Goal: Transaction & Acquisition: Purchase product/service

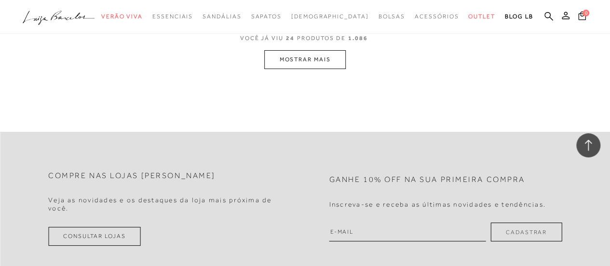
scroll to position [1812, 0]
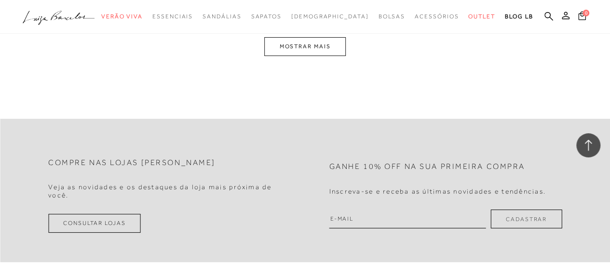
click at [294, 48] on button "MOSTRAR MAIS" at bounding box center [304, 46] width 81 height 19
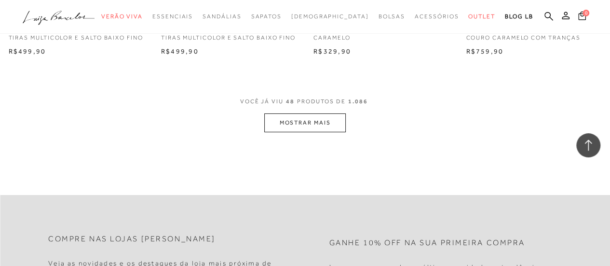
scroll to position [3513, 0]
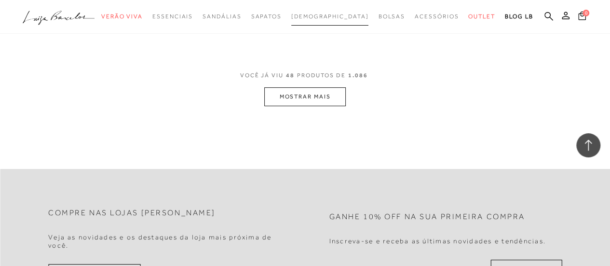
click at [336, 16] on span "[DEMOGRAPHIC_DATA]" at bounding box center [330, 16] width 78 height 7
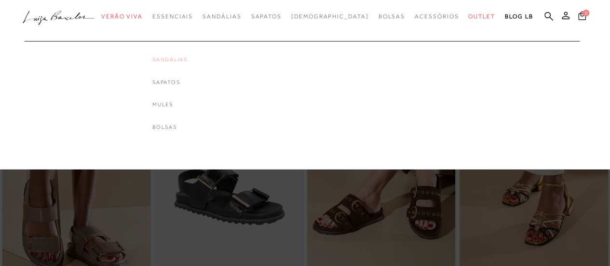
click at [187, 59] on link "Sandálias" at bounding box center [169, 59] width 35 height 8
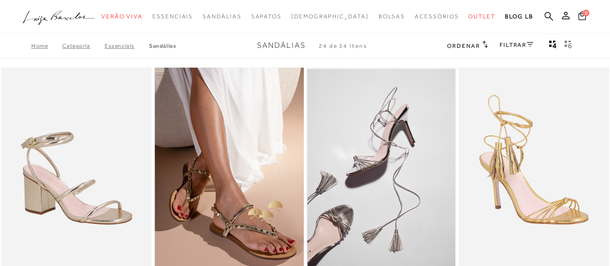
click at [243, 206] on img at bounding box center [229, 179] width 149 height 225
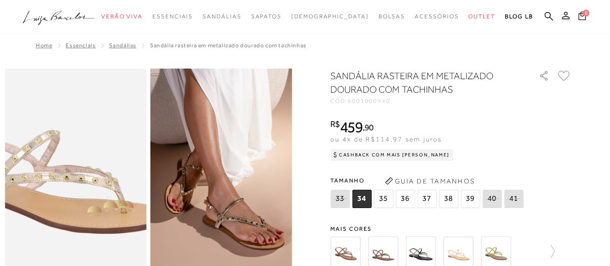
click at [91, 204] on img at bounding box center [58, 148] width 283 height 425
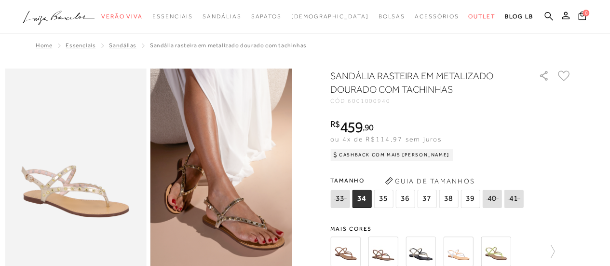
click at [426, 252] on img at bounding box center [420, 251] width 30 height 30
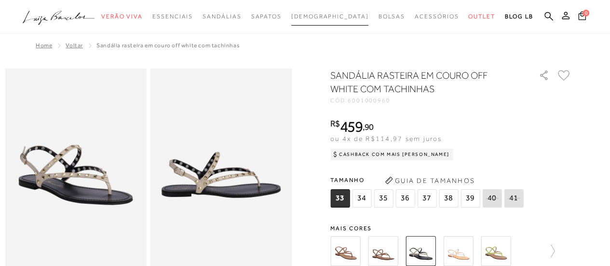
click at [321, 14] on span "[DEMOGRAPHIC_DATA]" at bounding box center [330, 16] width 78 height 7
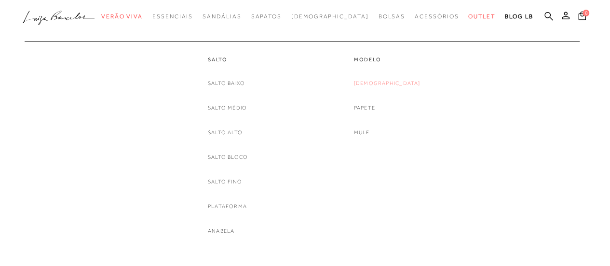
click at [390, 81] on link "[DEMOGRAPHIC_DATA]" at bounding box center [387, 83] width 67 height 10
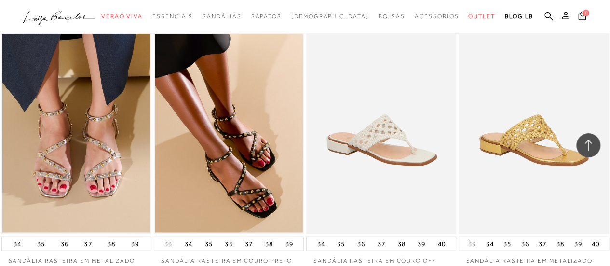
scroll to position [1022, 0]
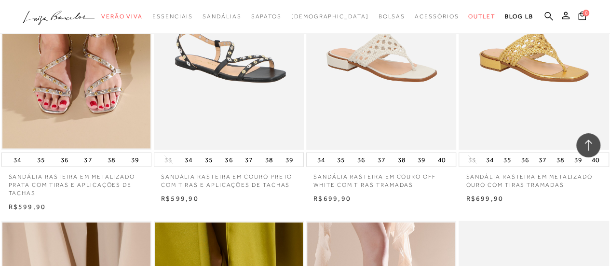
click at [253, 108] on img at bounding box center [229, 37] width 149 height 225
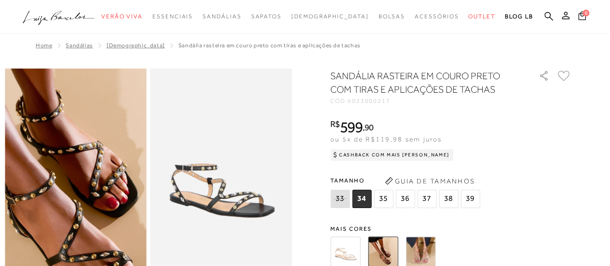
click at [101, 231] on img at bounding box center [48, 122] width 283 height 425
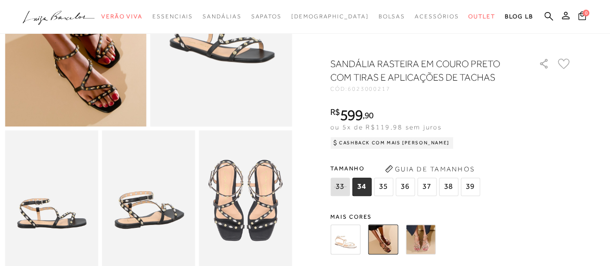
scroll to position [167, 0]
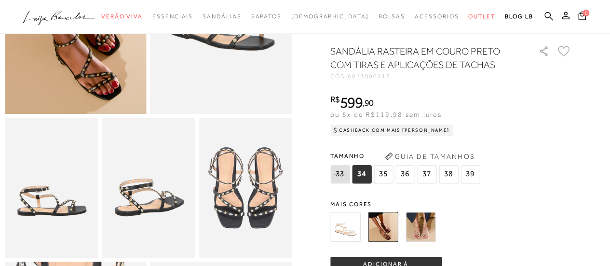
click at [428, 241] on img at bounding box center [420, 227] width 30 height 30
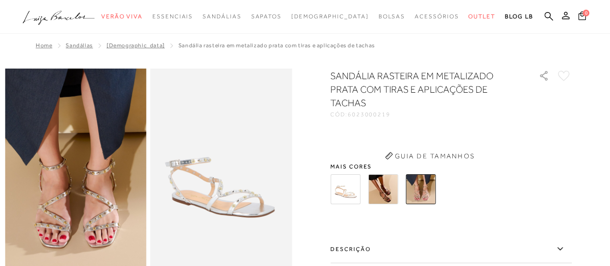
click at [347, 183] on img at bounding box center [345, 189] width 30 height 30
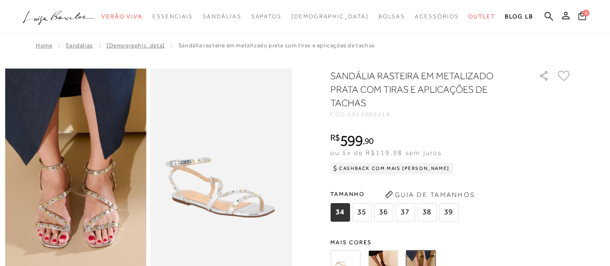
click at [352, 257] on img at bounding box center [345, 265] width 30 height 30
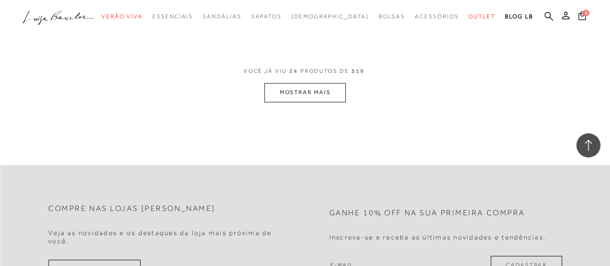
scroll to position [1722, 0]
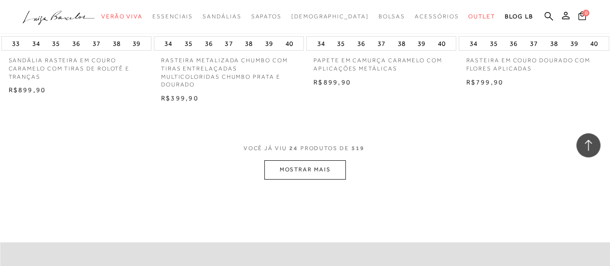
click at [305, 174] on button "MOSTRAR MAIS" at bounding box center [304, 169] width 81 height 19
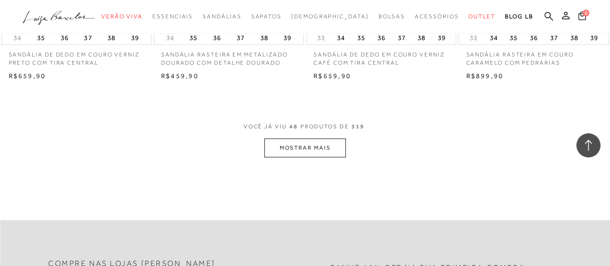
scroll to position [3470, 0]
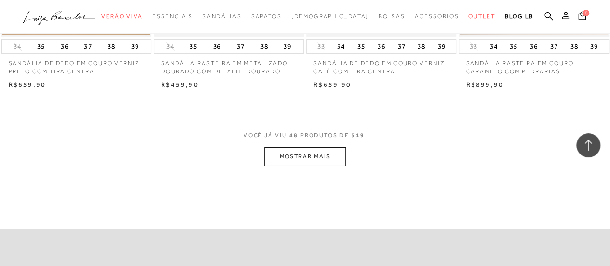
click at [316, 153] on button "MOSTRAR MAIS" at bounding box center [304, 156] width 81 height 19
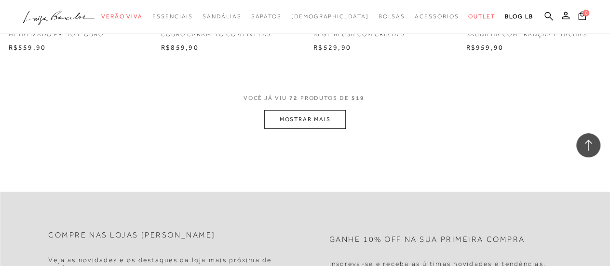
scroll to position [5276, 0]
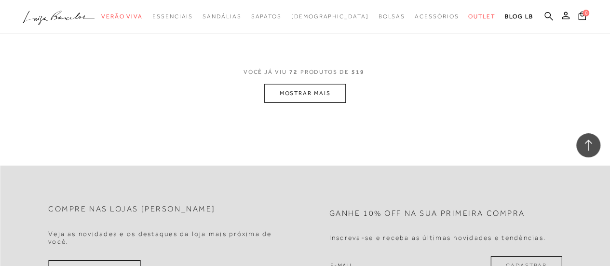
click at [300, 97] on button "MOSTRAR MAIS" at bounding box center [304, 93] width 81 height 19
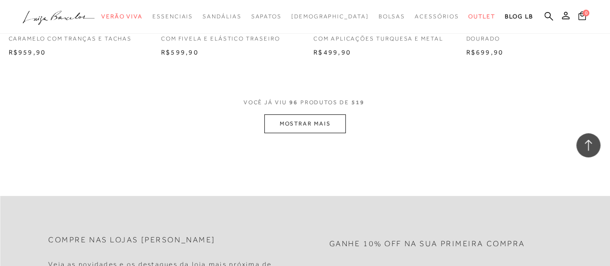
scroll to position [7050, 0]
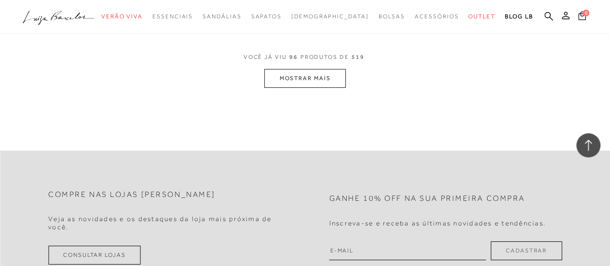
click at [313, 76] on button "MOSTRAR MAIS" at bounding box center [304, 78] width 81 height 19
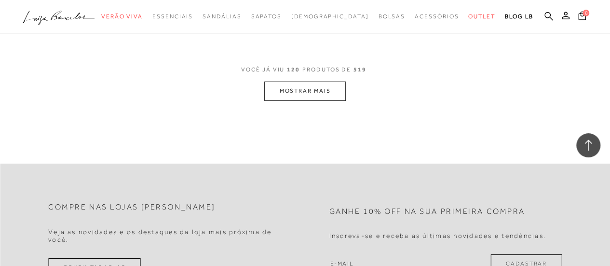
scroll to position [8810, 0]
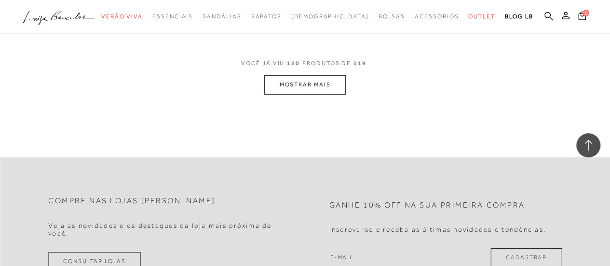
click at [290, 83] on button "MOSTRAR MAIS" at bounding box center [304, 84] width 81 height 19
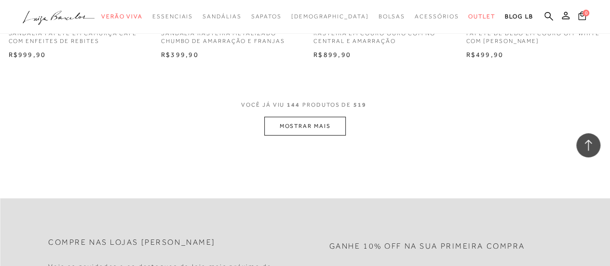
scroll to position [10571, 0]
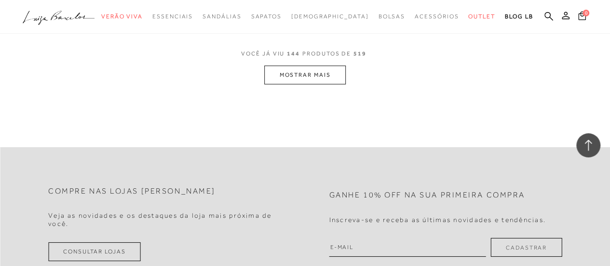
click at [324, 66] on button "MOSTRAR MAIS" at bounding box center [304, 75] width 81 height 19
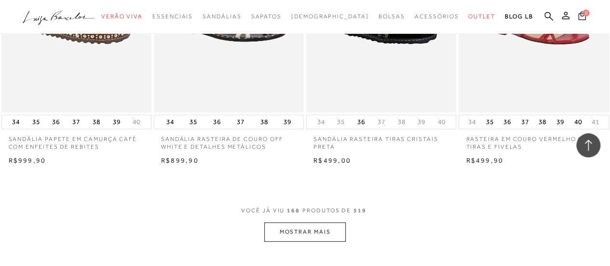
scroll to position [12145, 0]
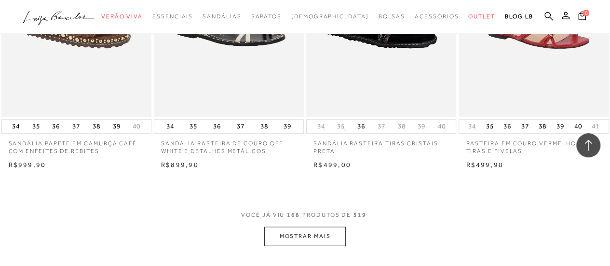
click at [308, 227] on button "MOSTRAR MAIS" at bounding box center [304, 236] width 81 height 19
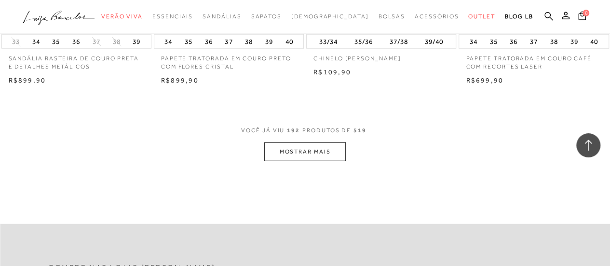
scroll to position [13951, 0]
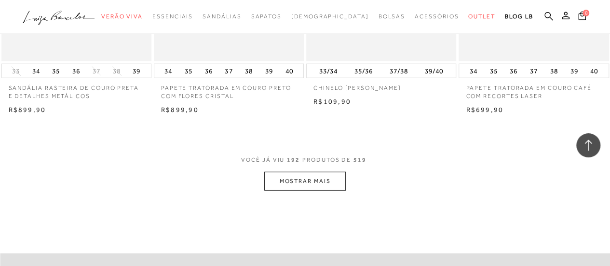
click at [308, 157] on span "VOCÊ JÁ VIU 192 PRODUTOS DE 519" at bounding box center [305, 162] width 128 height 17
click at [308, 172] on button "MOSTRAR MAIS" at bounding box center [304, 181] width 81 height 19
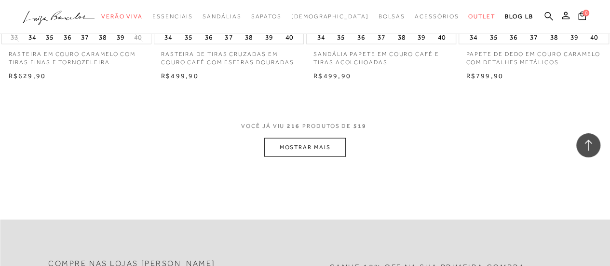
scroll to position [15724, 0]
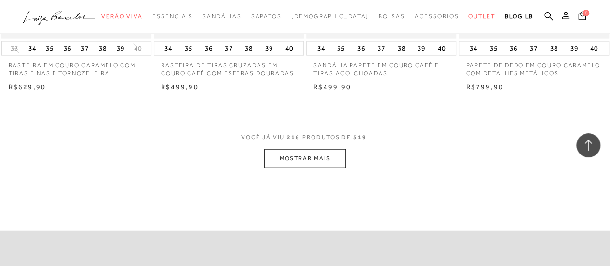
click at [301, 149] on button "MOSTRAR MAIS" at bounding box center [304, 158] width 81 height 19
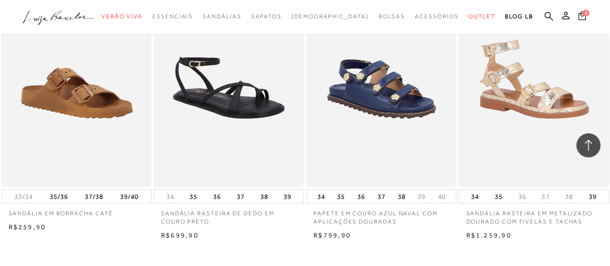
scroll to position [17337, 0]
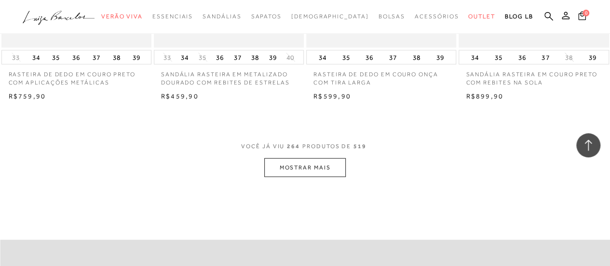
scroll to position [19246, 0]
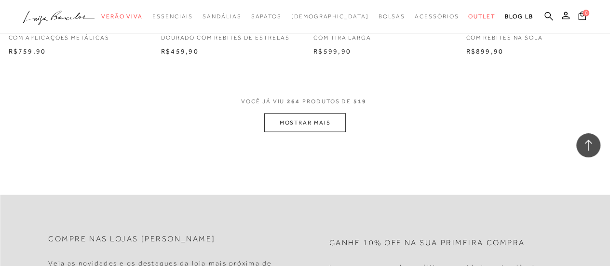
click at [321, 117] on button "MOSTRAR MAIS" at bounding box center [304, 122] width 81 height 19
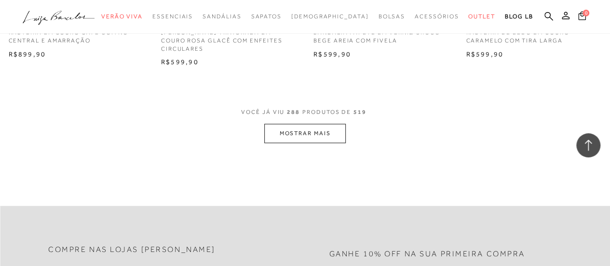
scroll to position [21052, 0]
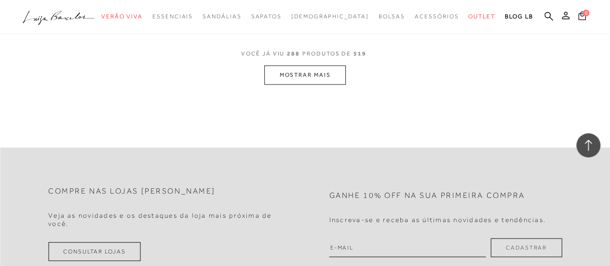
click at [318, 66] on button "MOSTRAR MAIS" at bounding box center [304, 75] width 81 height 19
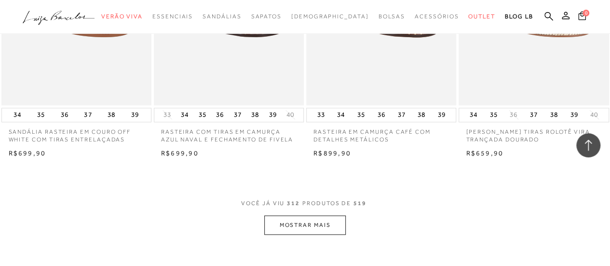
scroll to position [22626, 0]
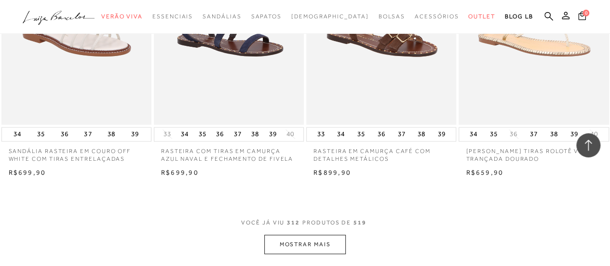
click at [310, 234] on button "MOSTRAR MAIS" at bounding box center [304, 243] width 81 height 19
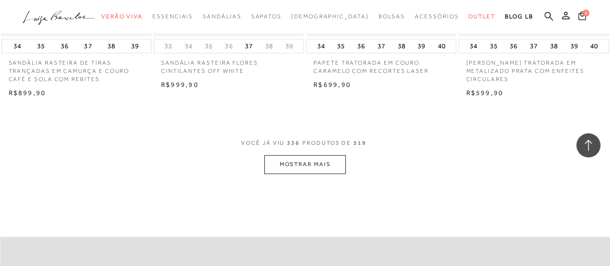
scroll to position [24445, 0]
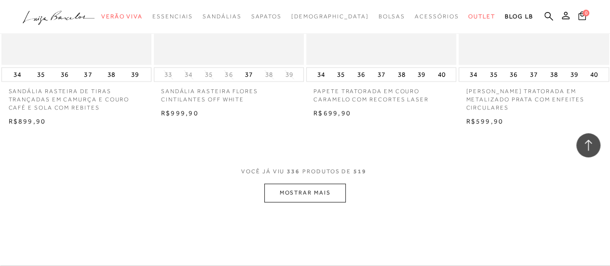
click at [299, 183] on button "MOSTRAR MAIS" at bounding box center [304, 192] width 81 height 19
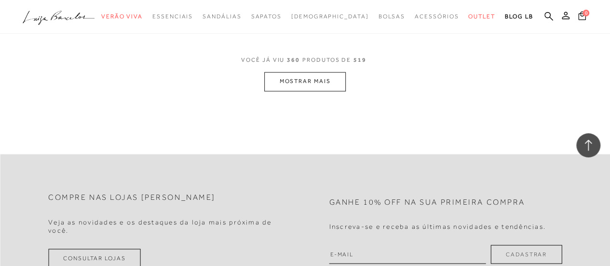
scroll to position [26232, 0]
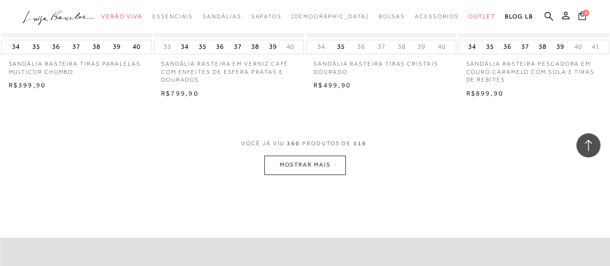
click at [319, 155] on button "MOSTRAR MAIS" at bounding box center [304, 164] width 81 height 19
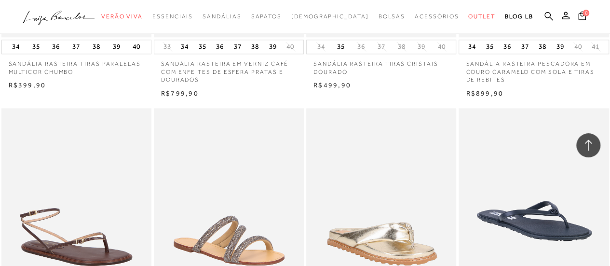
scroll to position [26579, 0]
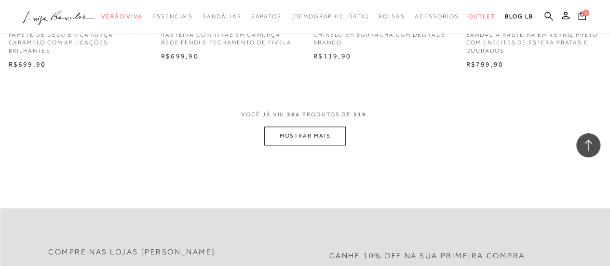
scroll to position [27974, 0]
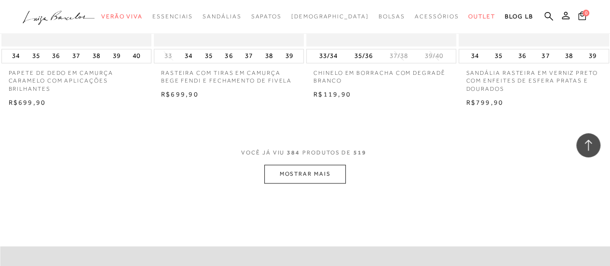
click at [335, 164] on button "MOSTRAR MAIS" at bounding box center [304, 173] width 81 height 19
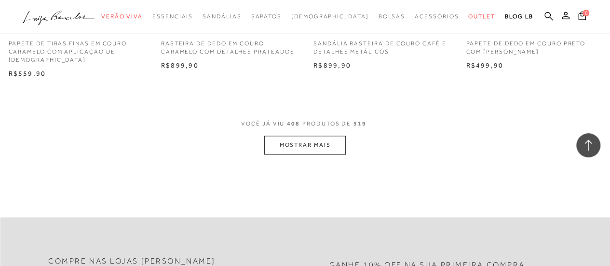
scroll to position [29779, 0]
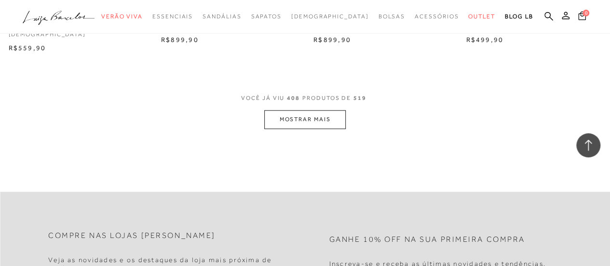
click at [315, 110] on button "MOSTRAR MAIS" at bounding box center [304, 119] width 81 height 19
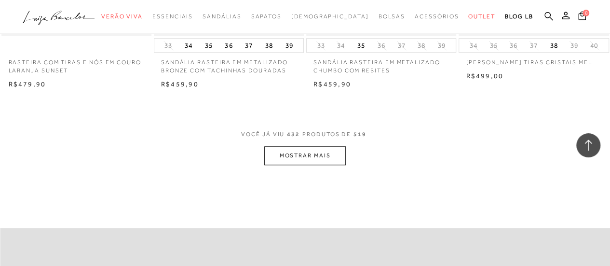
scroll to position [31451, 0]
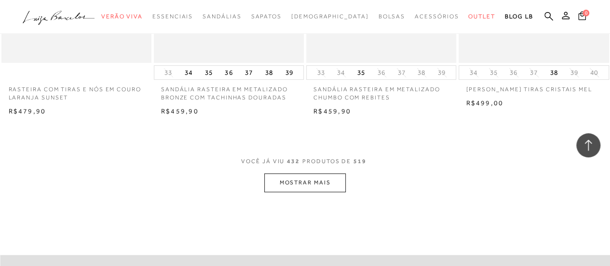
click at [327, 173] on button "MOSTRAR MAIS" at bounding box center [304, 182] width 81 height 19
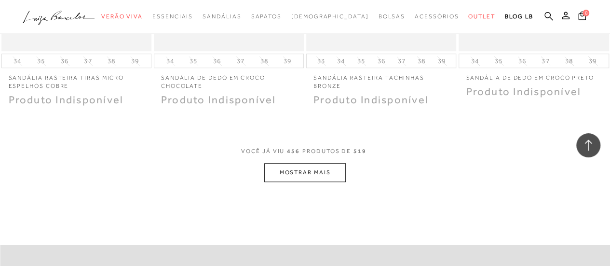
scroll to position [33109, 0]
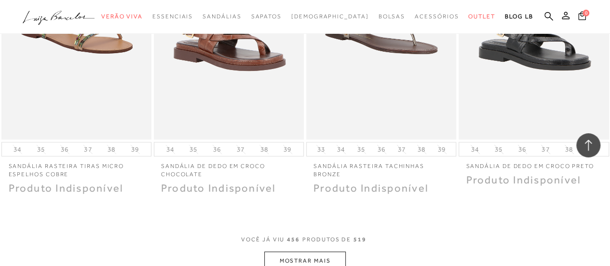
click at [288, 251] on button "MOSTRAR MAIS" at bounding box center [304, 260] width 81 height 19
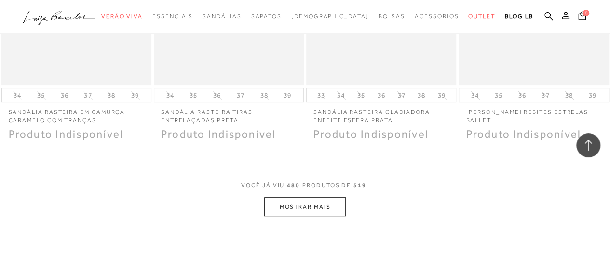
scroll to position [35030, 0]
